Goal: Information Seeking & Learning: Compare options

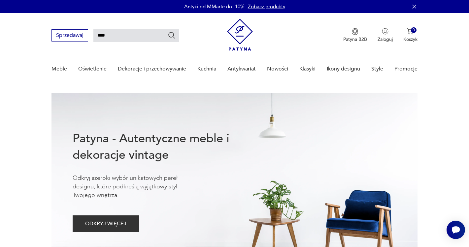
type input "****"
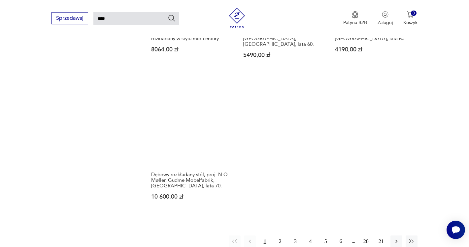
scroll to position [888, 0]
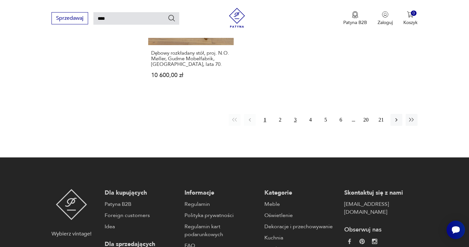
click at [296, 114] on button "3" at bounding box center [295, 120] width 12 height 12
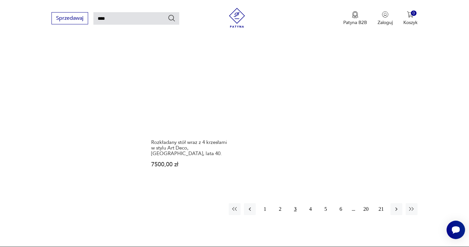
scroll to position [782, 0]
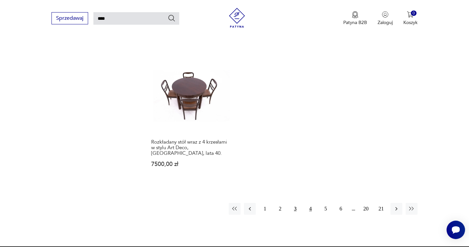
click at [310, 203] on button "4" at bounding box center [310, 209] width 12 height 12
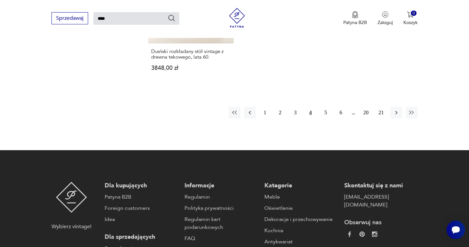
scroll to position [882, 0]
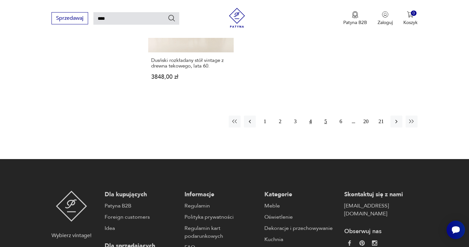
click at [326, 116] on button "5" at bounding box center [326, 122] width 12 height 12
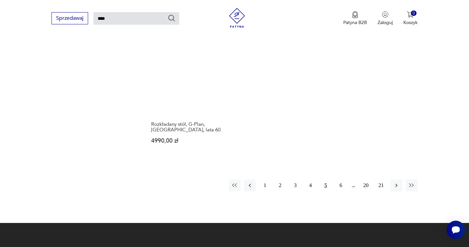
scroll to position [825, 0]
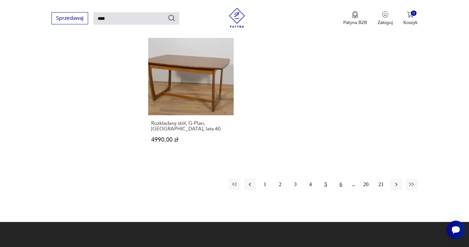
click at [341, 179] on button "6" at bounding box center [341, 185] width 12 height 12
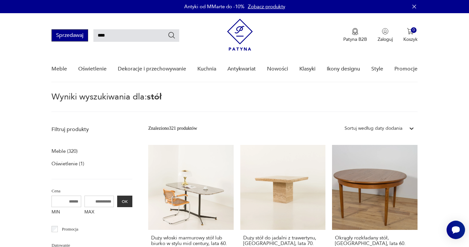
drag, startPoint x: 127, startPoint y: 36, endPoint x: 83, endPoint y: 35, distance: 44.2
click at [93, 34] on input "****" at bounding box center [136, 35] width 86 height 13
type input "*******"
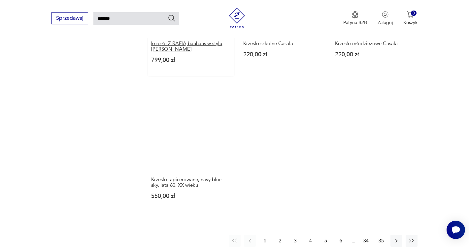
scroll to position [772, 0]
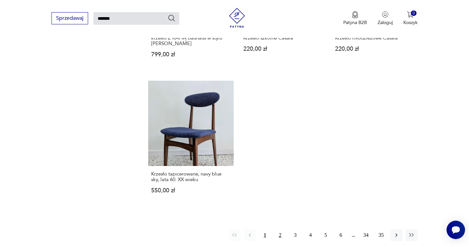
click at [280, 229] on button "2" at bounding box center [280, 235] width 12 height 12
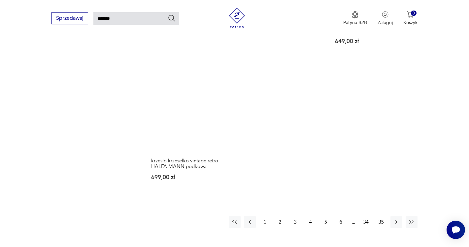
scroll to position [778, 0]
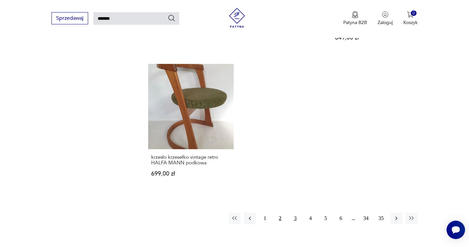
click at [294, 215] on button "3" at bounding box center [295, 219] width 12 height 12
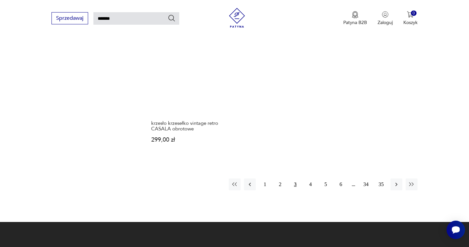
scroll to position [856, 0]
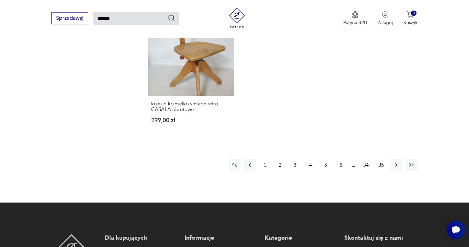
click at [310, 159] on button "4" at bounding box center [310, 165] width 12 height 12
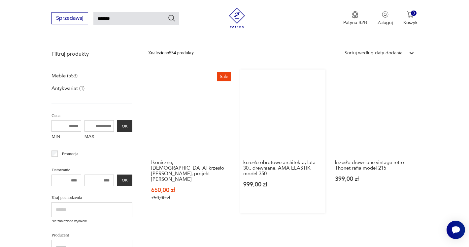
scroll to position [77, 0]
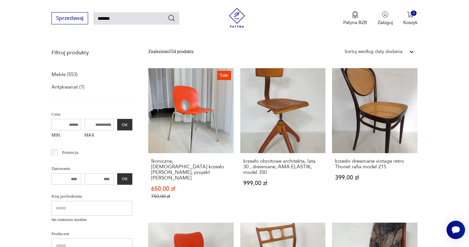
click at [122, 22] on input "*******" at bounding box center [136, 18] width 86 height 13
type input "**********"
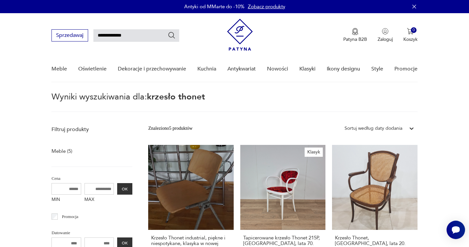
drag, startPoint x: 128, startPoint y: 37, endPoint x: 116, endPoint y: 36, distance: 11.9
click at [116, 36] on input "**********" at bounding box center [136, 35] width 86 height 13
type input "**********"
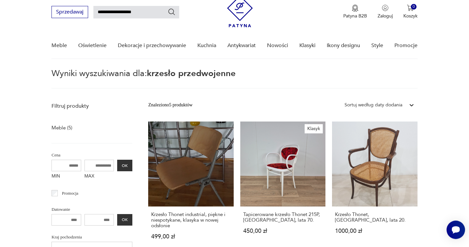
scroll to position [24, 0]
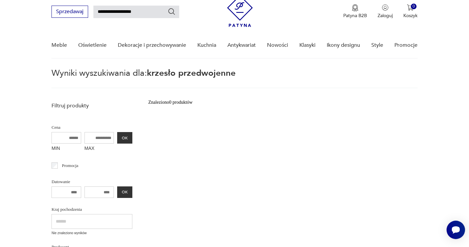
drag, startPoint x: 145, startPoint y: 13, endPoint x: 114, endPoint y: 13, distance: 31.0
click at [114, 13] on input "**********" at bounding box center [136, 12] width 86 height 13
type input "**********"
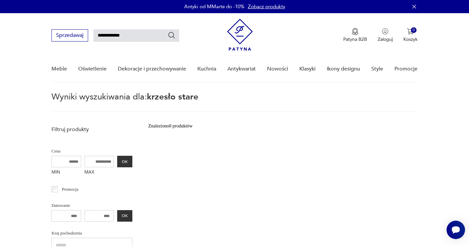
drag, startPoint x: 132, startPoint y: 39, endPoint x: 115, endPoint y: 38, distance: 16.5
click at [115, 38] on input "**********" at bounding box center [136, 35] width 86 height 13
type input "*******"
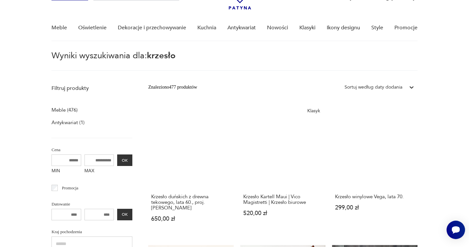
scroll to position [39, 0]
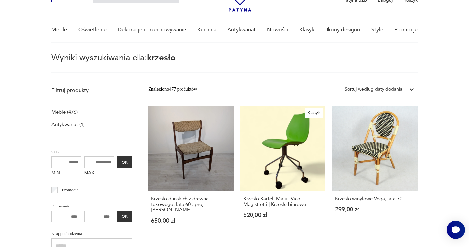
click at [60, 115] on p "Meble (476)" at bounding box center [64, 111] width 26 height 9
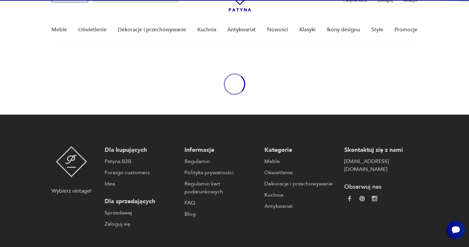
type input "*******"
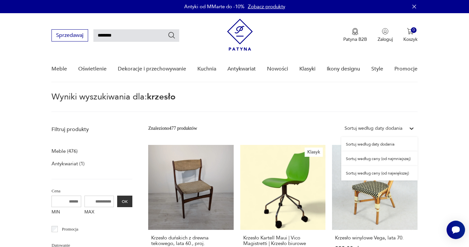
click at [381, 126] on div "Sortuj według daty dodania" at bounding box center [373, 128] width 58 height 7
click at [376, 163] on div "Sortuj według ceny (od najmniejszej)" at bounding box center [379, 159] width 76 height 15
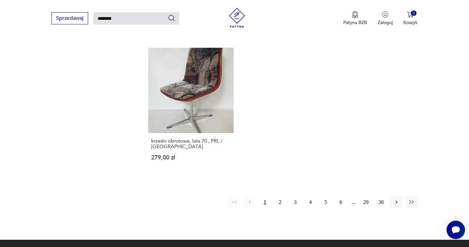
scroll to position [804, 0]
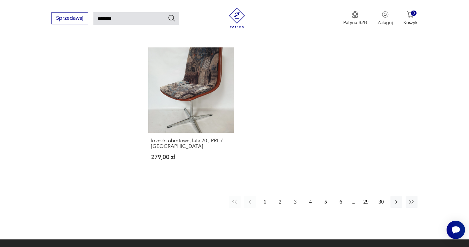
click at [280, 208] on button "2" at bounding box center [280, 202] width 12 height 12
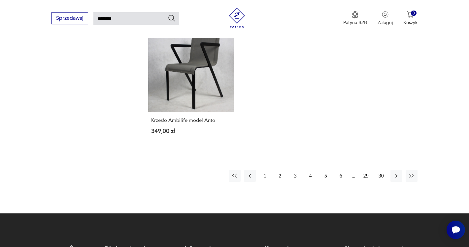
scroll to position [870, 0]
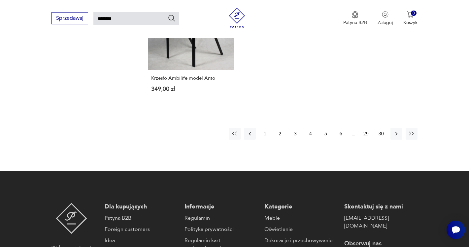
click at [294, 128] on button "3" at bounding box center [295, 134] width 12 height 12
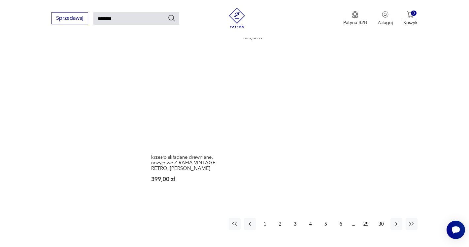
scroll to position [820, 0]
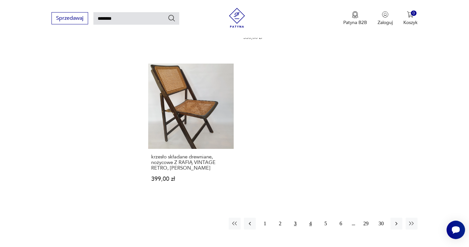
click at [310, 218] on button "4" at bounding box center [310, 224] width 12 height 12
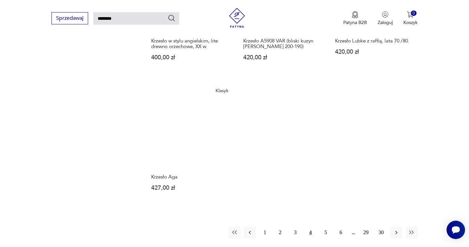
scroll to position [775, 0]
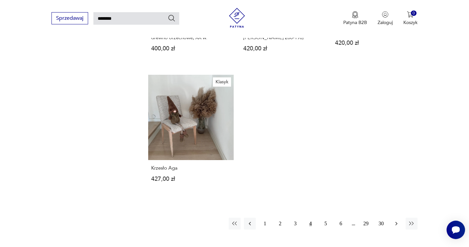
click at [394, 222] on icon "button" at bounding box center [396, 224] width 7 height 7
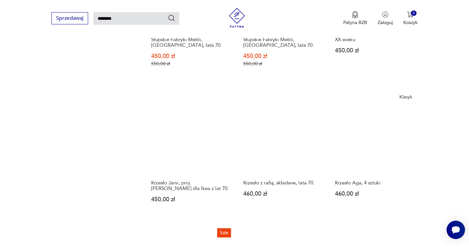
scroll to position [631, 0]
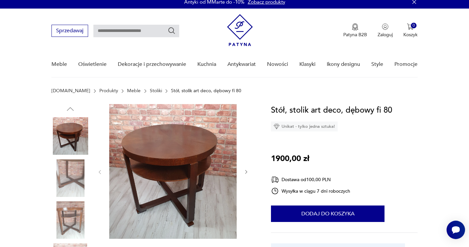
scroll to position [9, 0]
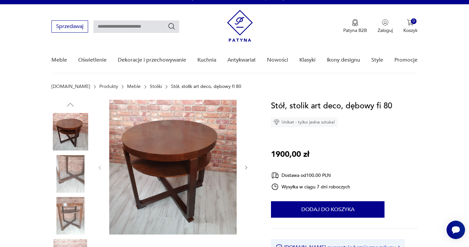
click at [246, 168] on icon "button" at bounding box center [246, 168] width 6 height 6
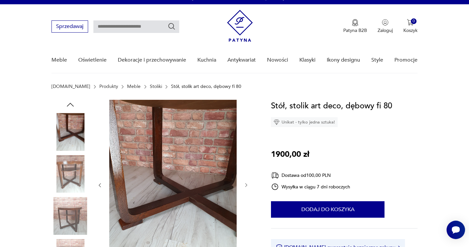
click at [101, 188] on button "button" at bounding box center [100, 185] width 6 height 7
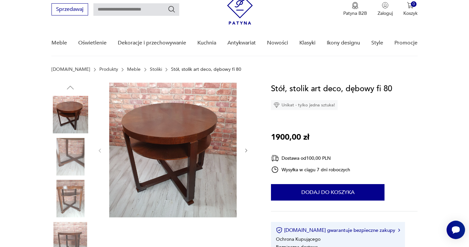
scroll to position [32, 0]
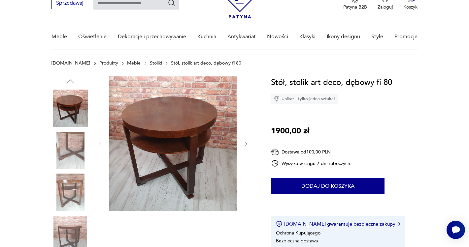
click at [246, 144] on icon "button" at bounding box center [246, 145] width 6 height 6
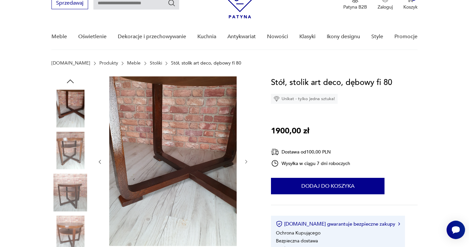
click at [246, 144] on div at bounding box center [173, 161] width 152 height 171
click at [100, 162] on icon "button" at bounding box center [100, 162] width 6 height 6
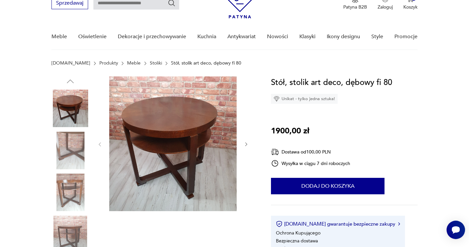
click at [100, 162] on div at bounding box center [173, 144] width 152 height 136
click at [67, 190] on img at bounding box center [70, 193] width 38 height 38
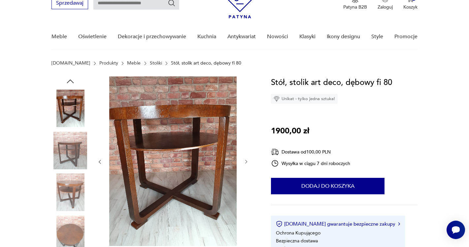
click at [68, 110] on img at bounding box center [70, 109] width 38 height 38
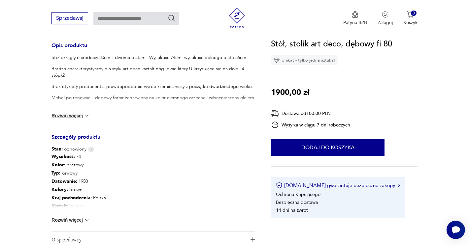
scroll to position [268, 0]
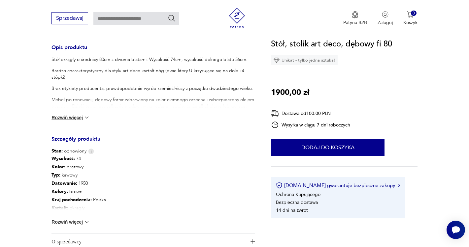
click at [80, 118] on button "Rozwiń więcej" at bounding box center [70, 117] width 38 height 7
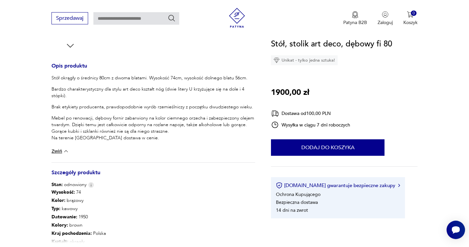
scroll to position [248, 0]
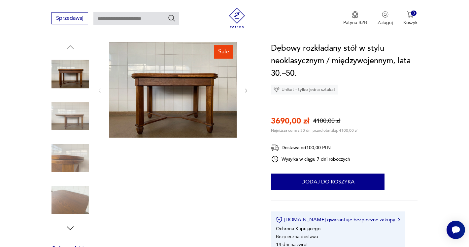
scroll to position [70, 0]
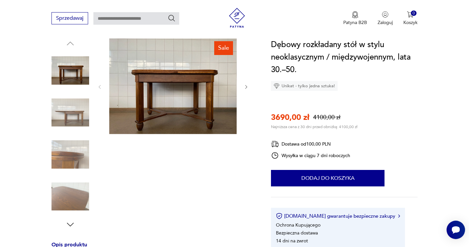
click at [183, 103] on img at bounding box center [172, 87] width 127 height 96
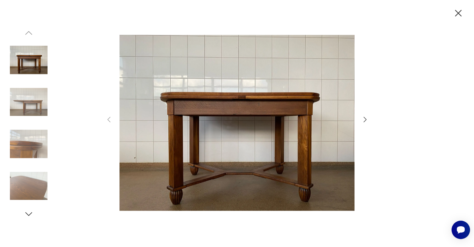
click at [364, 120] on icon "button" at bounding box center [365, 120] width 8 height 8
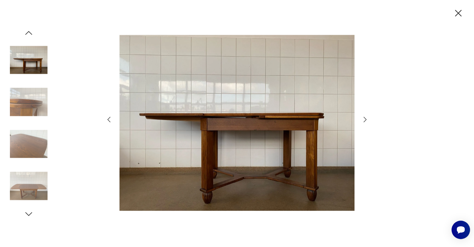
click at [366, 120] on icon "button" at bounding box center [364, 119] width 3 height 5
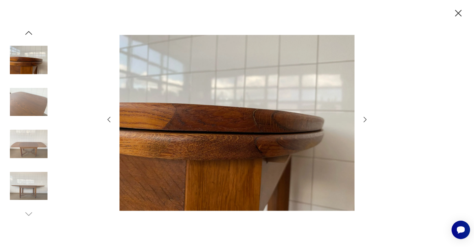
click at [366, 120] on icon "button" at bounding box center [364, 119] width 3 height 5
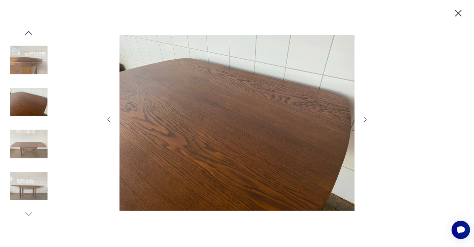
click at [366, 120] on icon "button" at bounding box center [364, 119] width 3 height 5
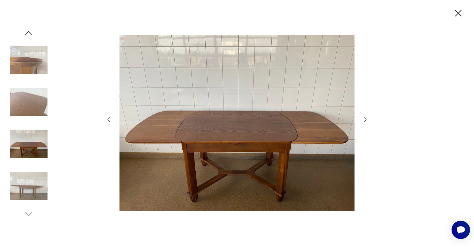
click at [366, 120] on icon "button" at bounding box center [364, 119] width 3 height 5
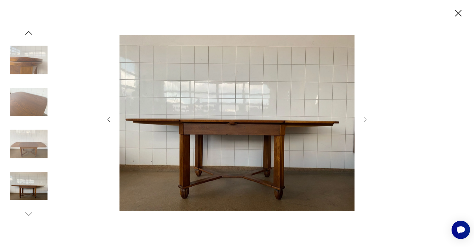
click at [107, 120] on icon "button" at bounding box center [109, 120] width 8 height 8
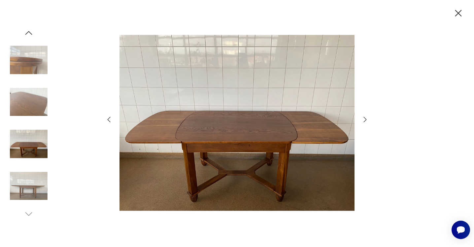
click at [107, 120] on icon "button" at bounding box center [109, 120] width 8 height 8
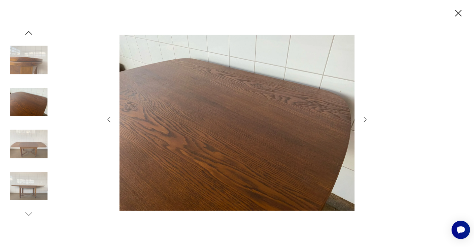
click at [107, 120] on icon "button" at bounding box center [109, 120] width 8 height 8
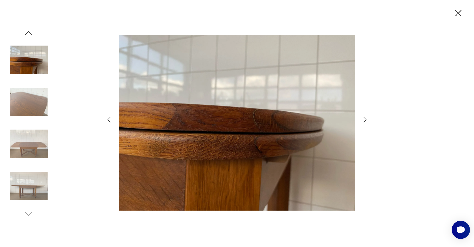
click at [107, 120] on icon "button" at bounding box center [109, 120] width 8 height 8
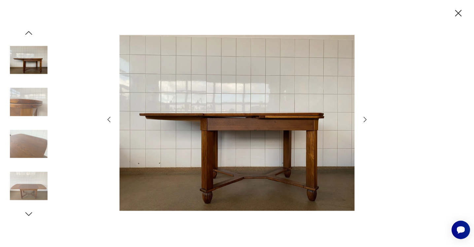
click at [107, 120] on icon "button" at bounding box center [109, 120] width 8 height 8
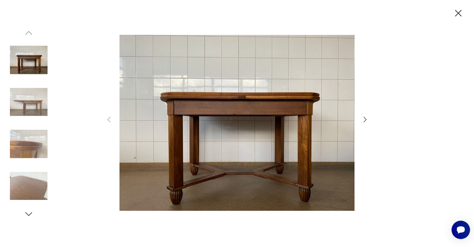
click at [367, 120] on icon "button" at bounding box center [365, 120] width 8 height 8
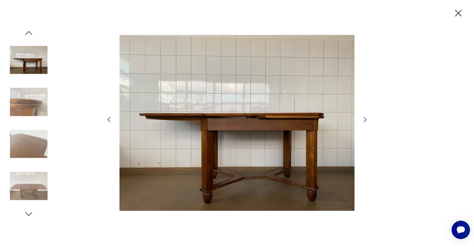
click at [365, 118] on icon "button" at bounding box center [365, 120] width 8 height 8
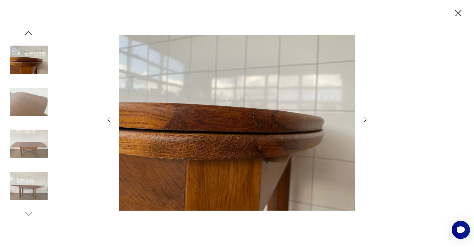
click at [365, 118] on icon "button" at bounding box center [365, 120] width 8 height 8
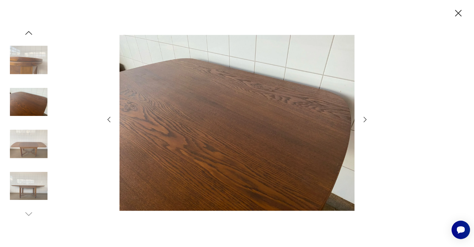
click at [365, 120] on icon "button" at bounding box center [365, 120] width 8 height 8
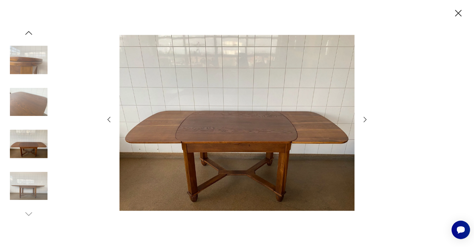
click at [110, 120] on icon "button" at bounding box center [109, 120] width 8 height 8
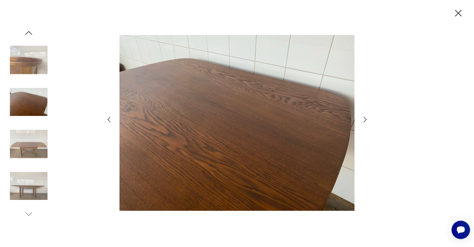
click at [363, 121] on icon "button" at bounding box center [365, 120] width 8 height 8
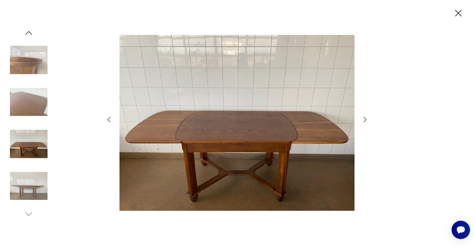
click at [363, 121] on icon "button" at bounding box center [365, 120] width 8 height 8
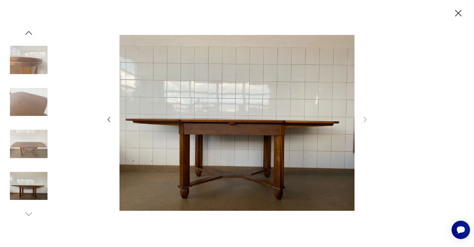
click at [107, 119] on icon "button" at bounding box center [109, 120] width 8 height 8
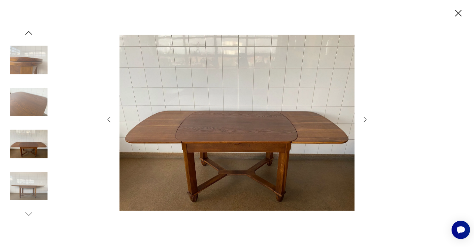
click at [459, 11] on icon "button" at bounding box center [458, 14] width 12 height 12
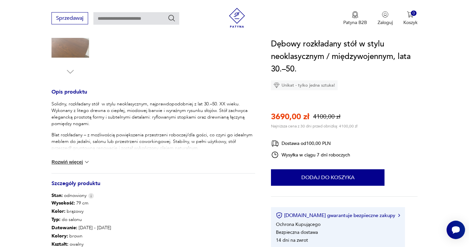
scroll to position [311, 0]
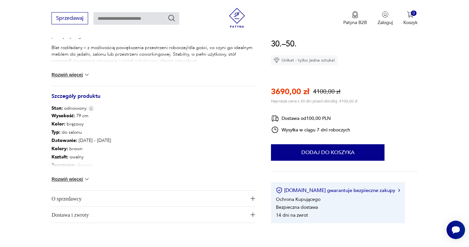
click at [73, 181] on button "Rozwiń więcej" at bounding box center [70, 179] width 38 height 7
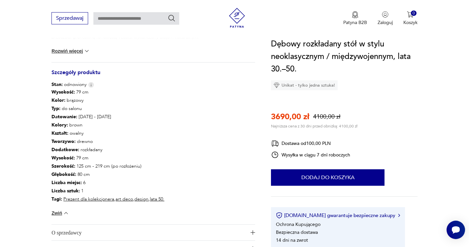
scroll to position [336, 0]
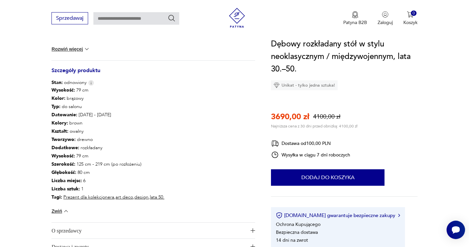
click at [116, 171] on p "Głębokość : 80 cm" at bounding box center [107, 172] width 113 height 8
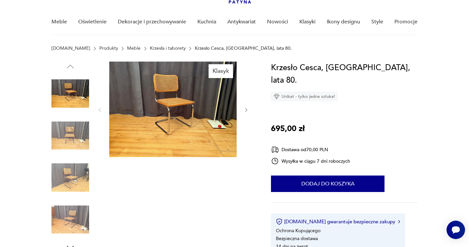
scroll to position [48, 0]
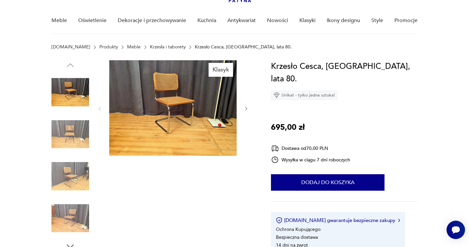
click at [74, 175] on img at bounding box center [70, 177] width 38 height 38
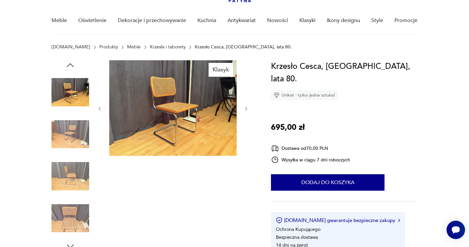
click at [76, 218] on img at bounding box center [70, 219] width 38 height 38
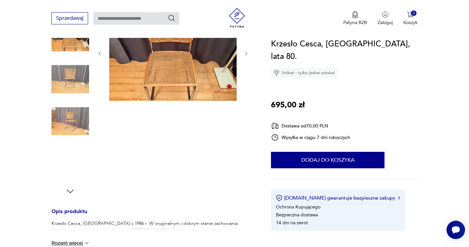
scroll to position [116, 0]
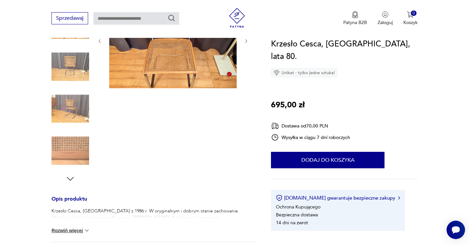
click at [66, 158] on img at bounding box center [70, 151] width 38 height 38
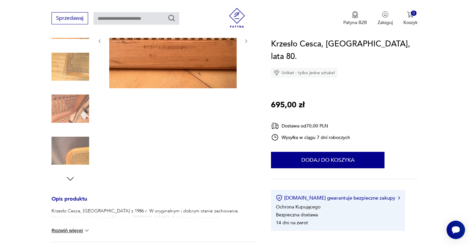
click at [69, 176] on icon "button" at bounding box center [70, 179] width 10 height 10
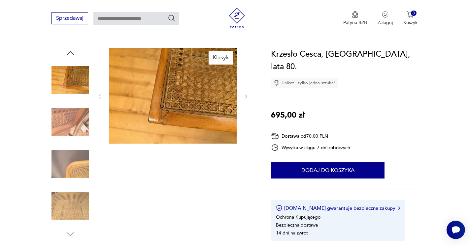
scroll to position [55, 0]
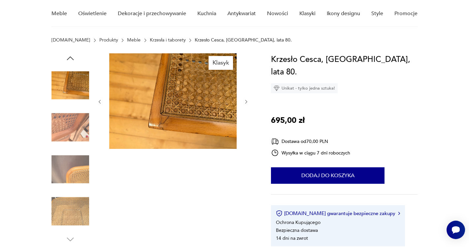
click at [78, 146] on img at bounding box center [70, 128] width 38 height 38
